Goal: Transaction & Acquisition: Book appointment/travel/reservation

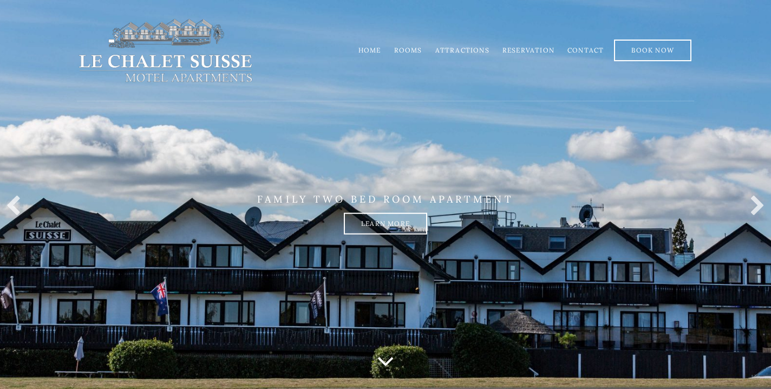
click at [407, 50] on link "Rooms" at bounding box center [408, 50] width 28 height 8
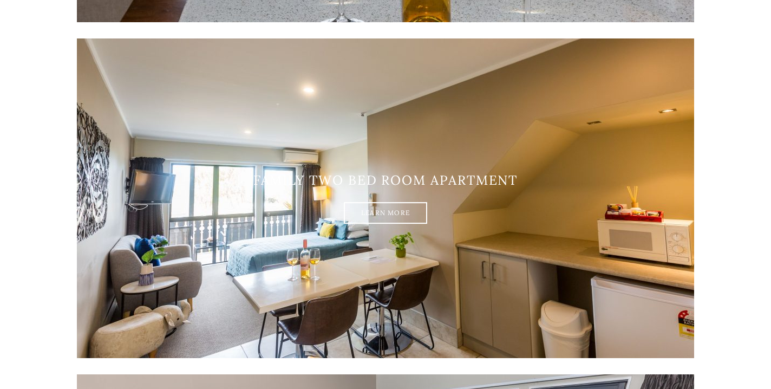
scroll to position [1539, 0]
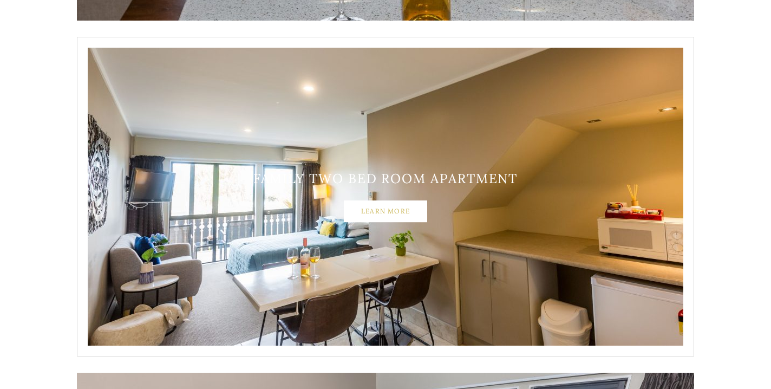
click at [386, 211] on link "Learn More" at bounding box center [385, 211] width 83 height 22
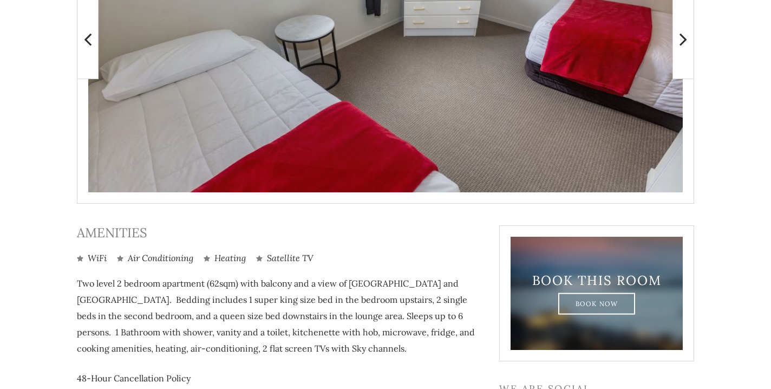
scroll to position [341, 0]
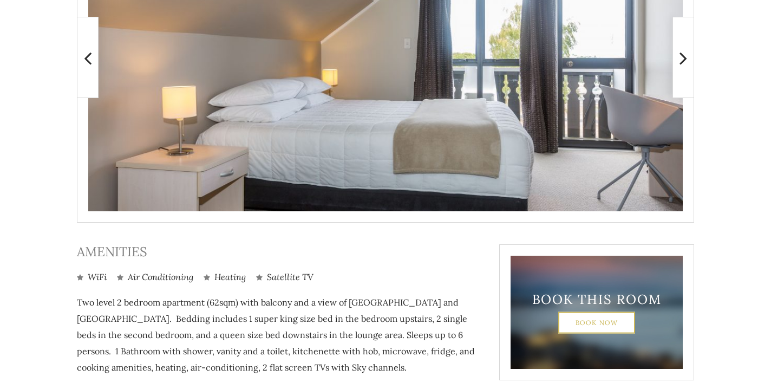
click at [580, 321] on link "Book Now" at bounding box center [596, 322] width 77 height 22
